Goal: Task Accomplishment & Management: Use online tool/utility

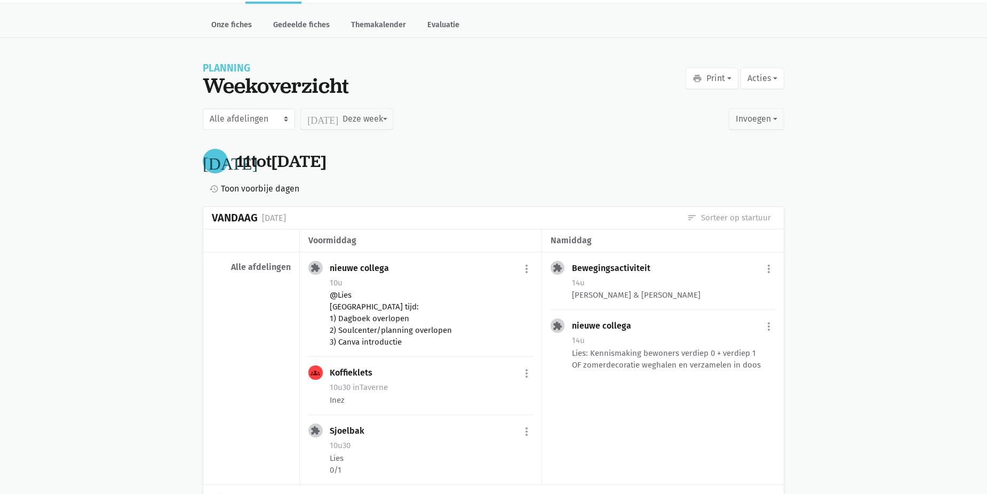
scroll to position [53, 0]
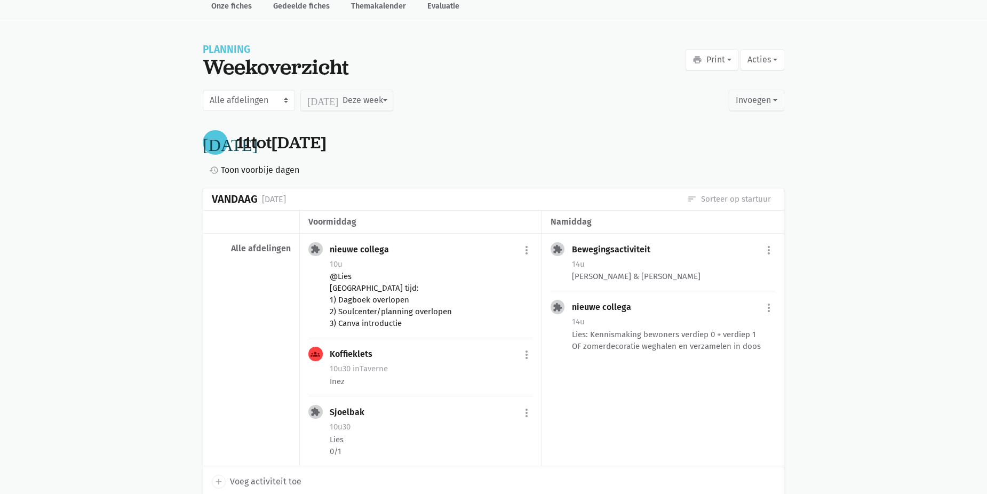
click at [470, 311] on div "@Lies [GEOGRAPHIC_DATA] tijd: 1) Dagboek overlopen 2) Soulcenter/planning overl…" at bounding box center [431, 299] width 203 height 59
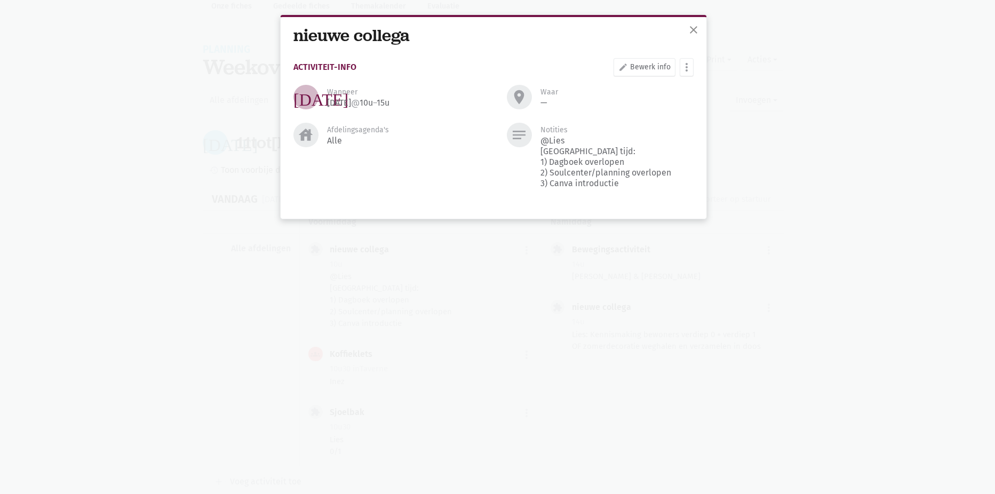
click at [194, 218] on div "close nieuwe collega Activiteit-info edit Bewerk info more_vert [PERSON_NAME] f…" at bounding box center [497, 247] width 995 height 494
click at [694, 27] on span "close" at bounding box center [693, 29] width 13 height 13
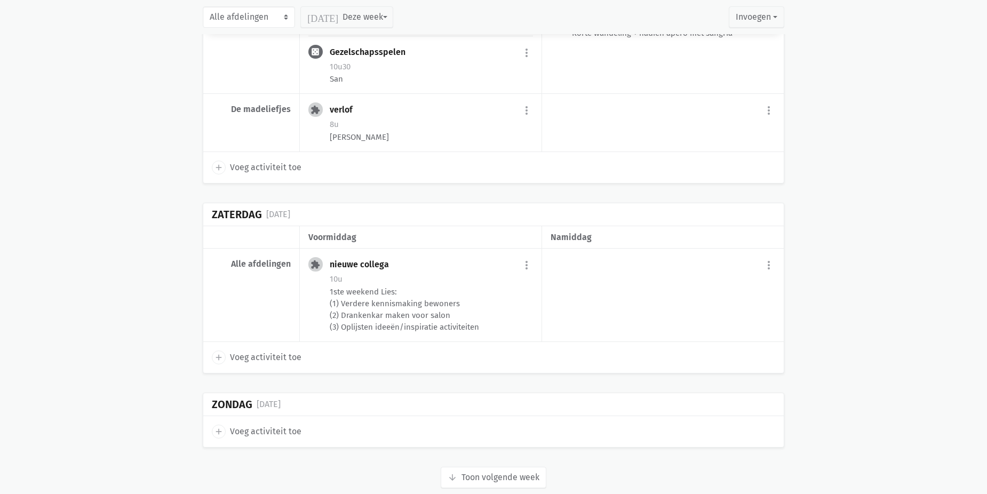
scroll to position [2399, 0]
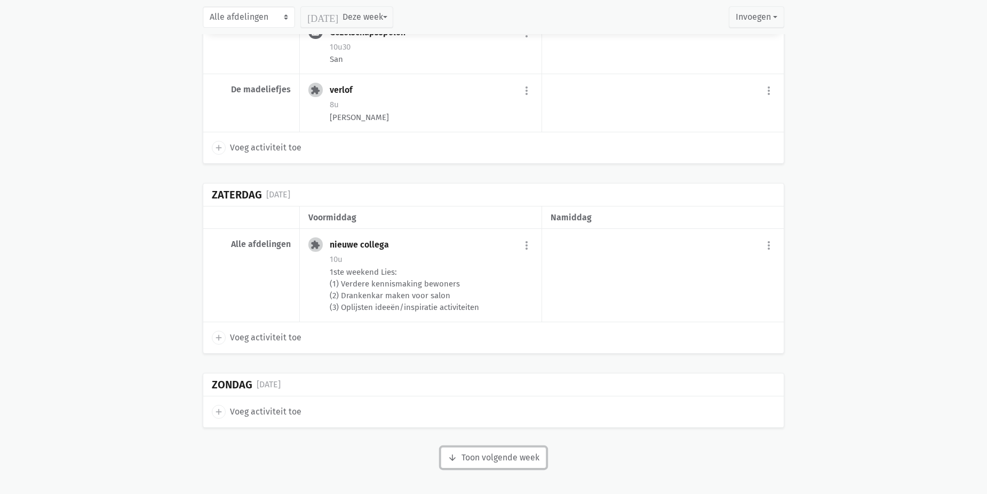
click at [499, 457] on button "arrow_downward Week wordt geladen Toon volgende week" at bounding box center [494, 457] width 106 height 21
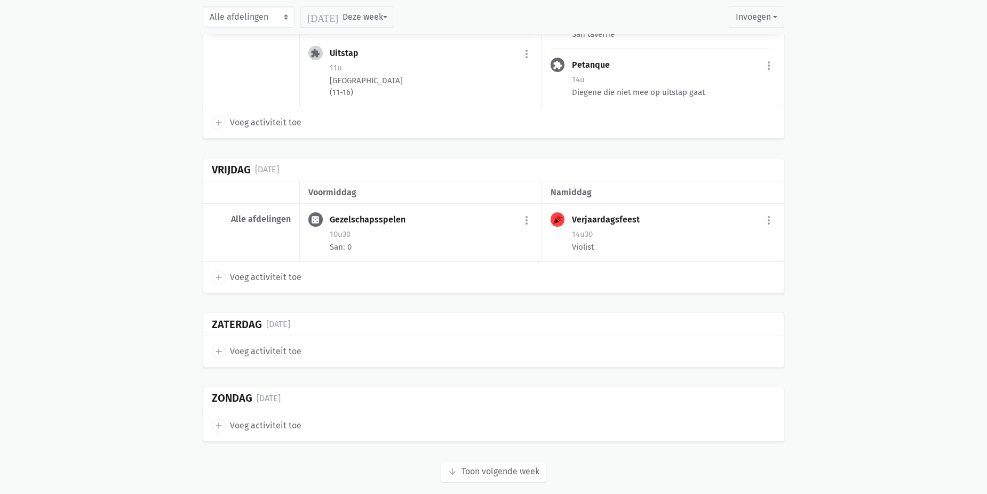
scroll to position [3637, 0]
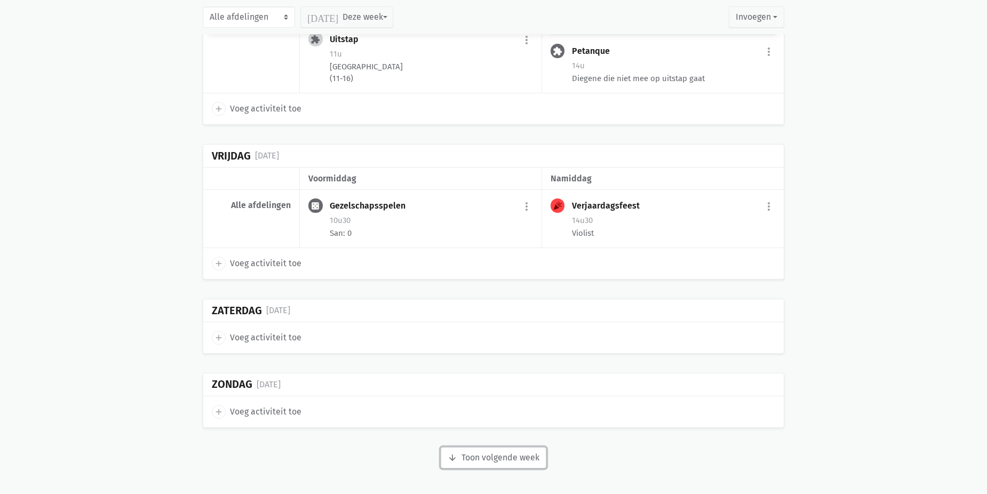
click at [454, 453] on icon "arrow_downward" at bounding box center [453, 458] width 10 height 10
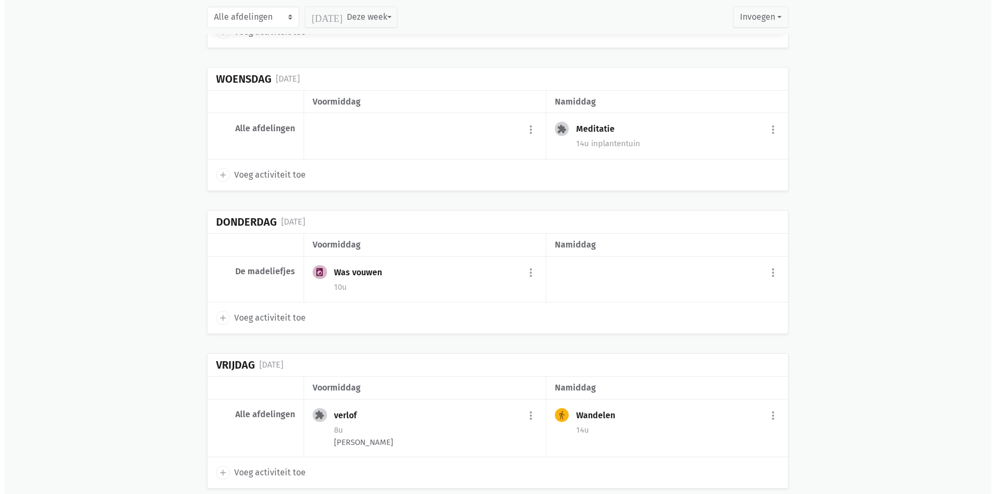
scroll to position [4490, 0]
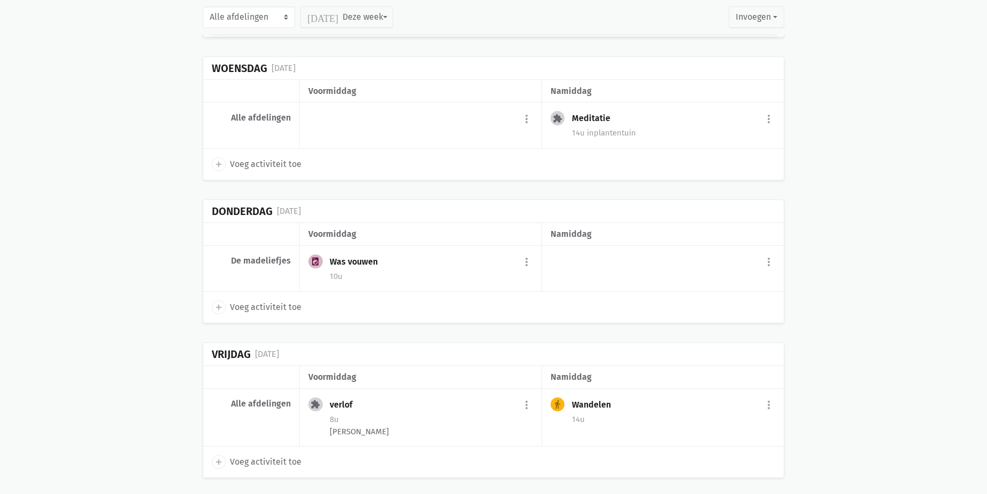
click at [243, 313] on span "Voeg activiteit toe" at bounding box center [265, 307] width 71 height 14
select select "14:00"
select select "15:00"
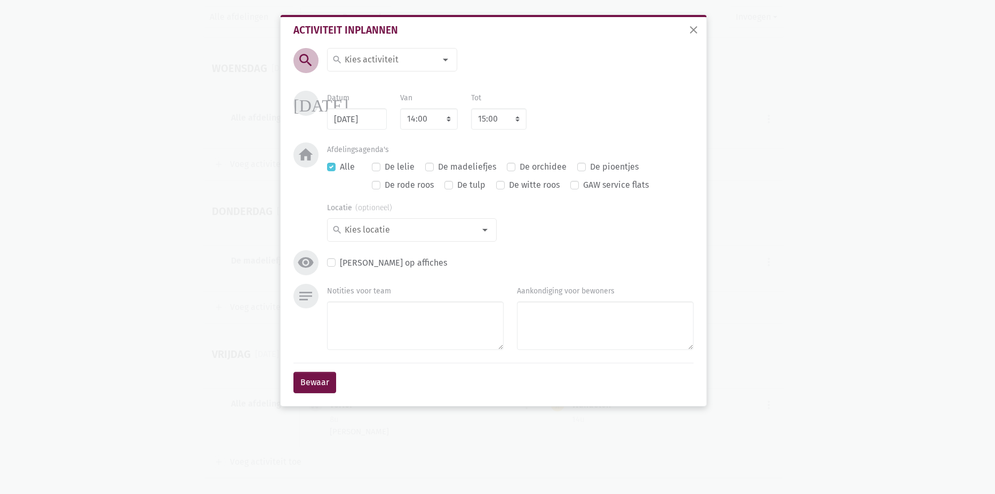
click at [399, 59] on input at bounding box center [389, 60] width 92 height 14
type input "md"
click at [384, 87] on span "MDO" at bounding box center [396, 81] width 128 height 14
click at [390, 321] on textarea "Notities voor team" at bounding box center [415, 325] width 177 height 49
type textarea "N"
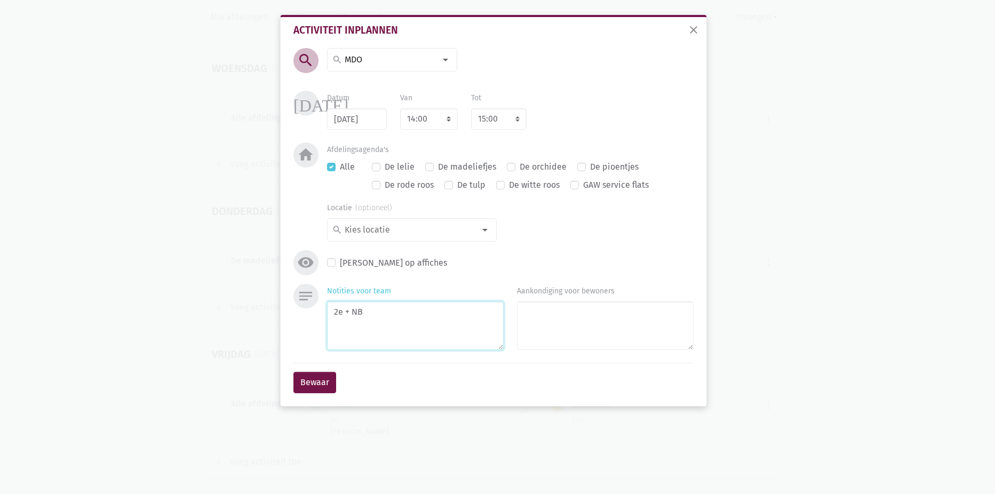
paste textarea "[PERSON_NAME] [PERSON_NAME] [PERSON_NAME] [PERSON_NAME]"
type textarea "2e + NB [PERSON_NAME] [PERSON_NAME] [PERSON_NAME] [PERSON_NAME]"
click at [316, 379] on button "Bewaar" at bounding box center [314, 382] width 43 height 21
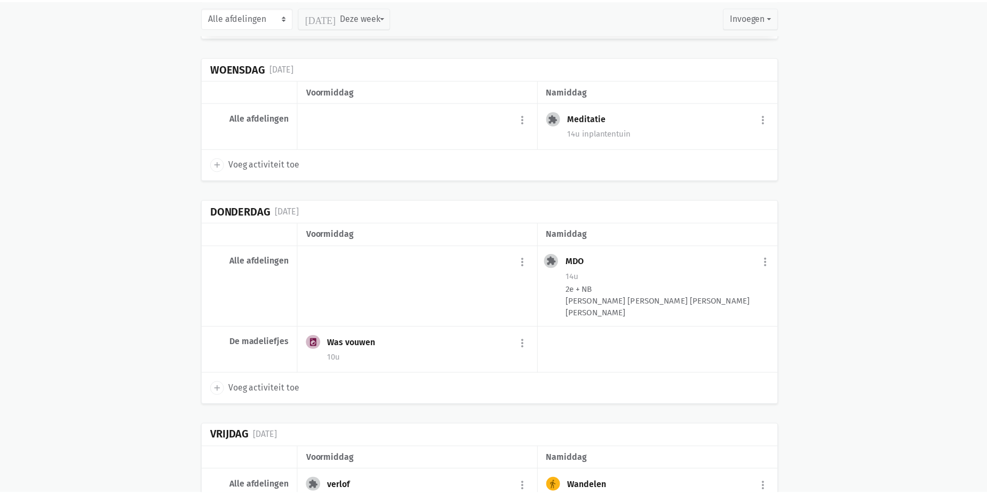
scroll to position [4533, 0]
